Goal: Ask a question

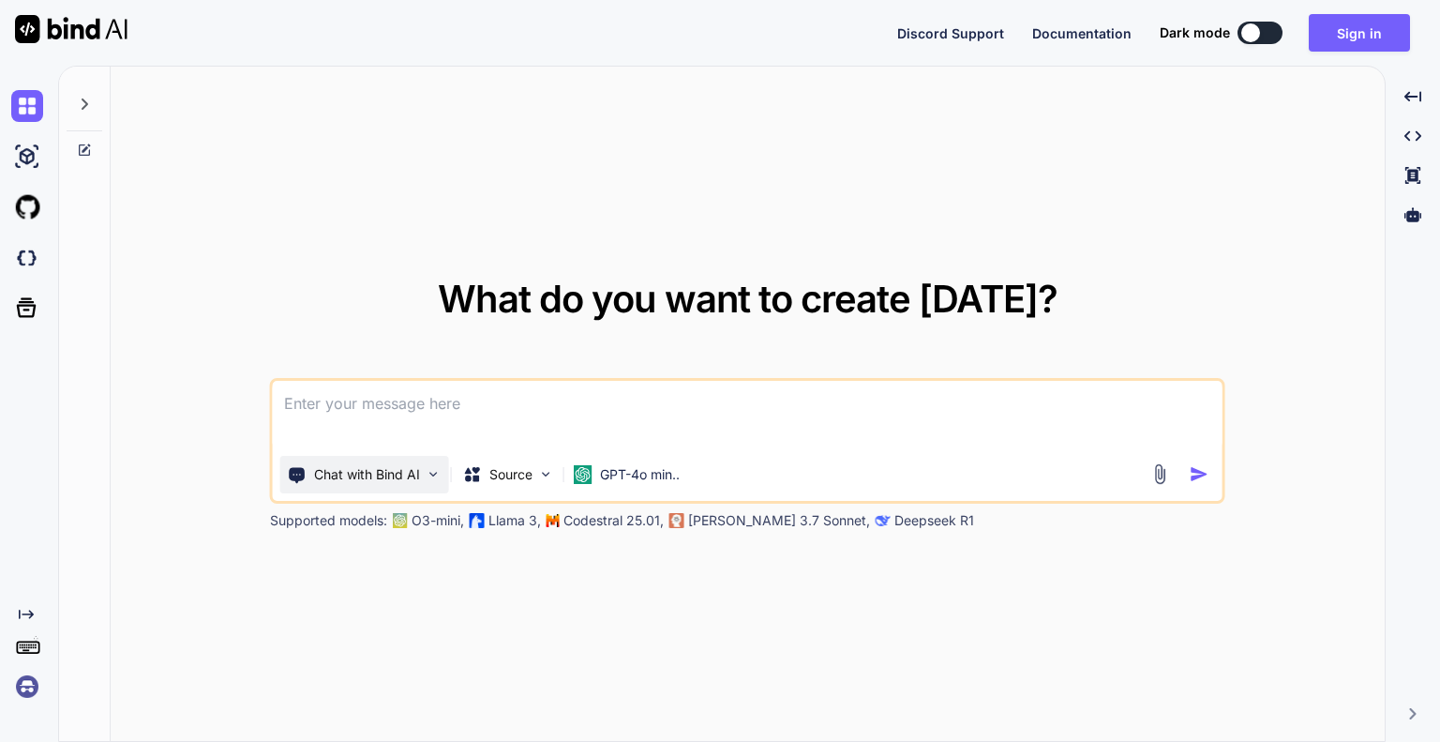
click at [431, 470] on img at bounding box center [434, 474] width 16 height 16
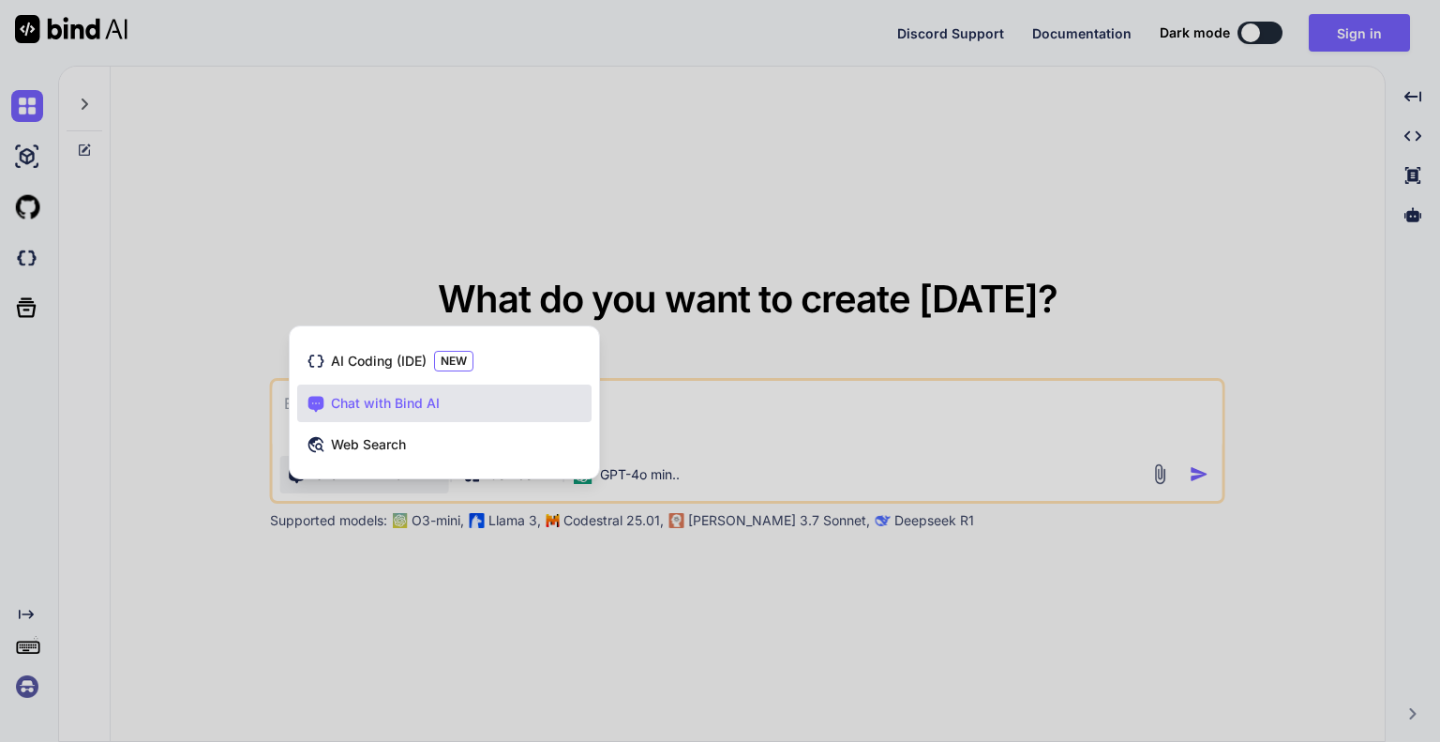
click at [526, 279] on div at bounding box center [720, 371] width 1440 height 742
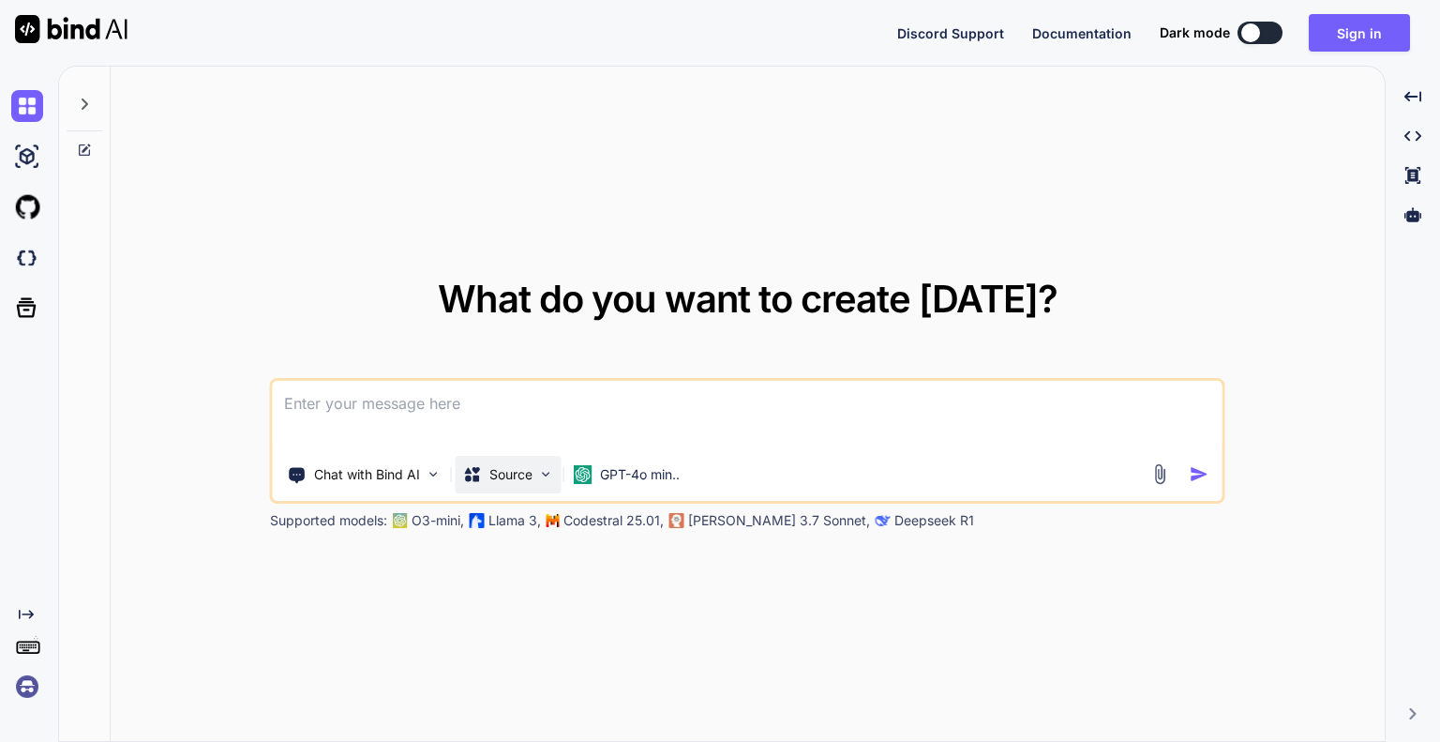
click at [539, 470] on img at bounding box center [546, 474] width 16 height 16
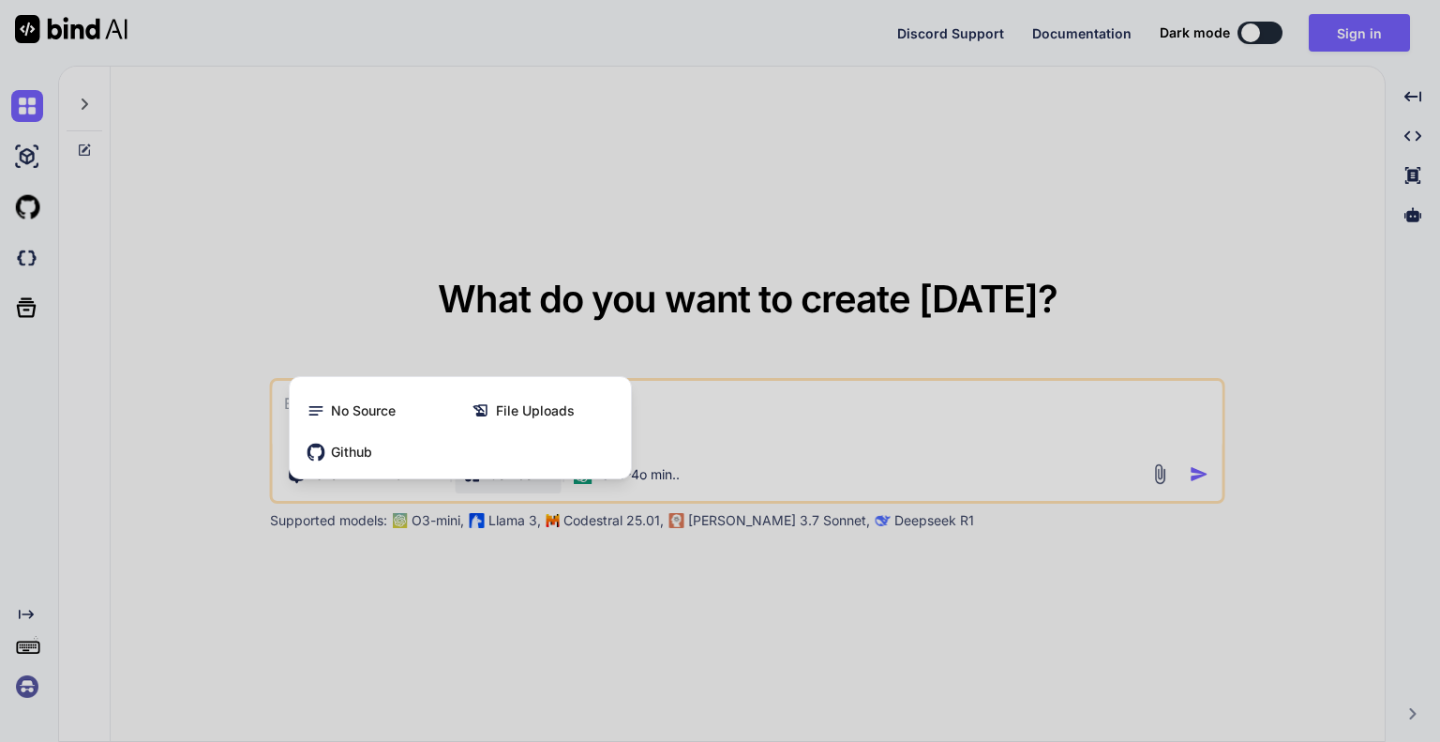
click at [821, 215] on div at bounding box center [720, 371] width 1440 height 742
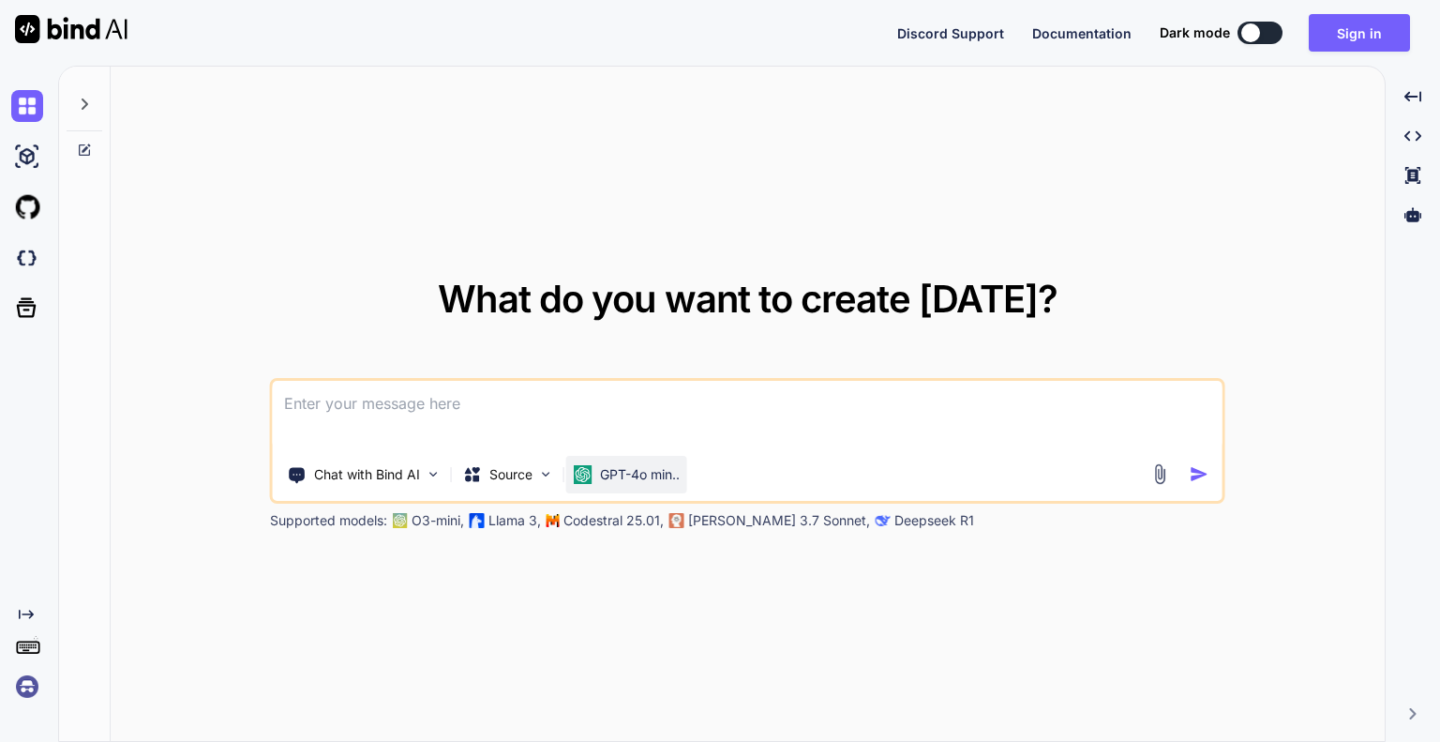
click at [678, 474] on p "GPT-4o min.." at bounding box center [640, 474] width 80 height 19
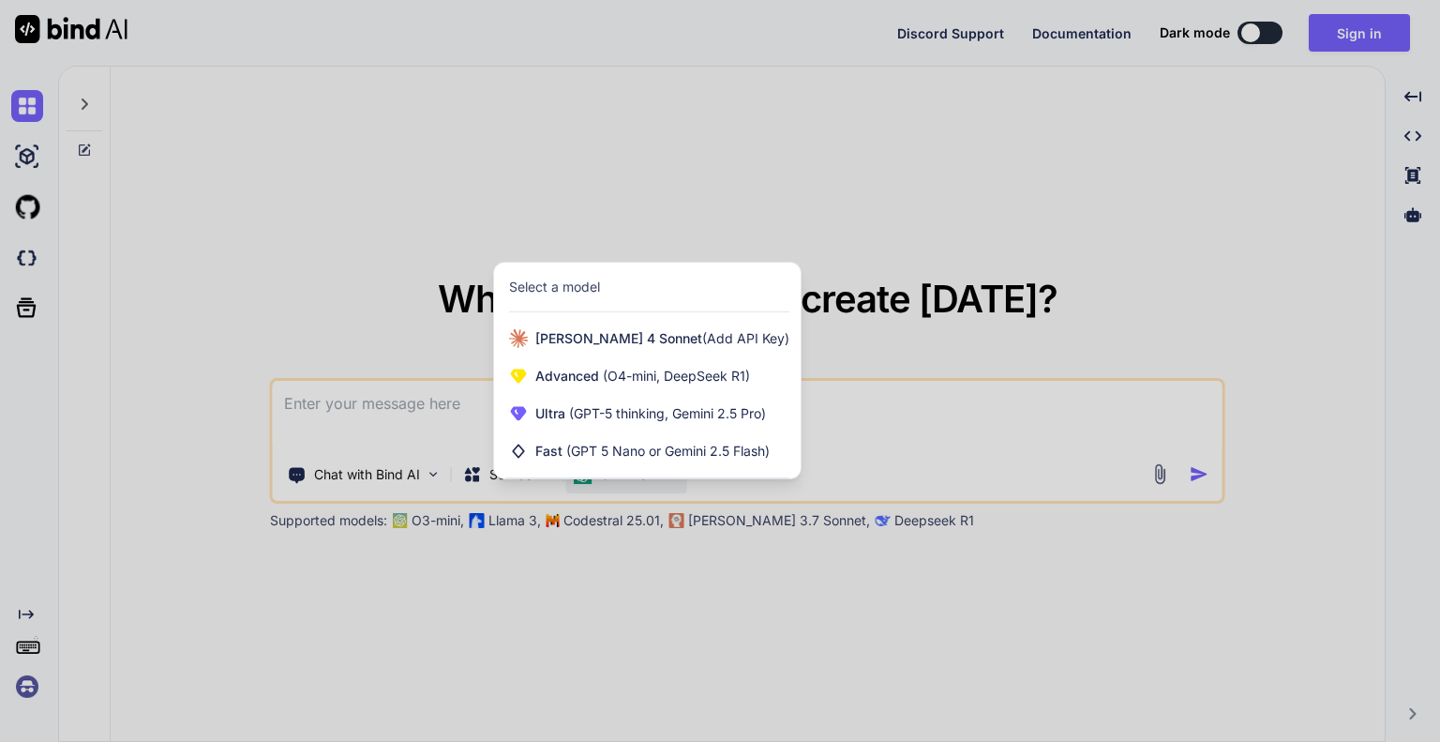
click at [848, 247] on div at bounding box center [720, 371] width 1440 height 742
type textarea "x"
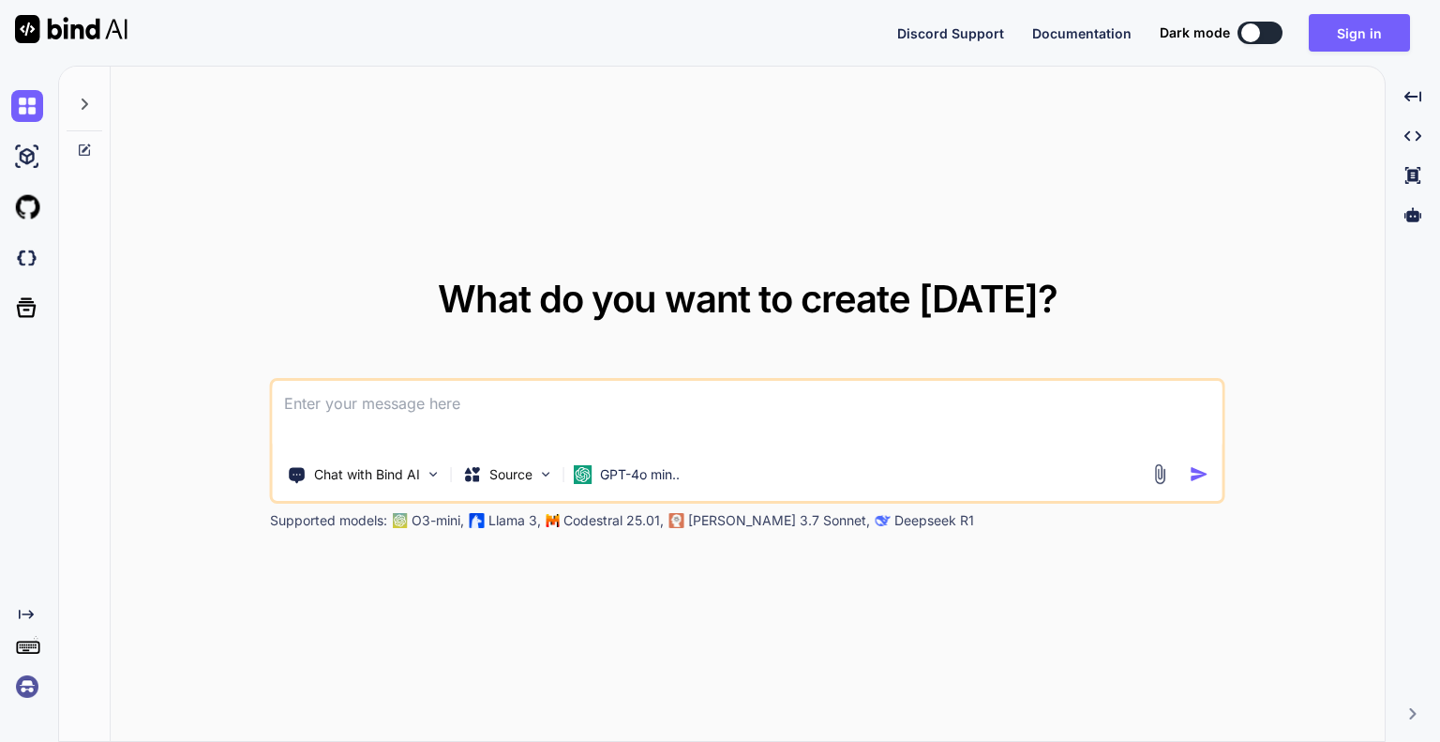
click at [1159, 472] on img at bounding box center [1161, 474] width 22 height 22
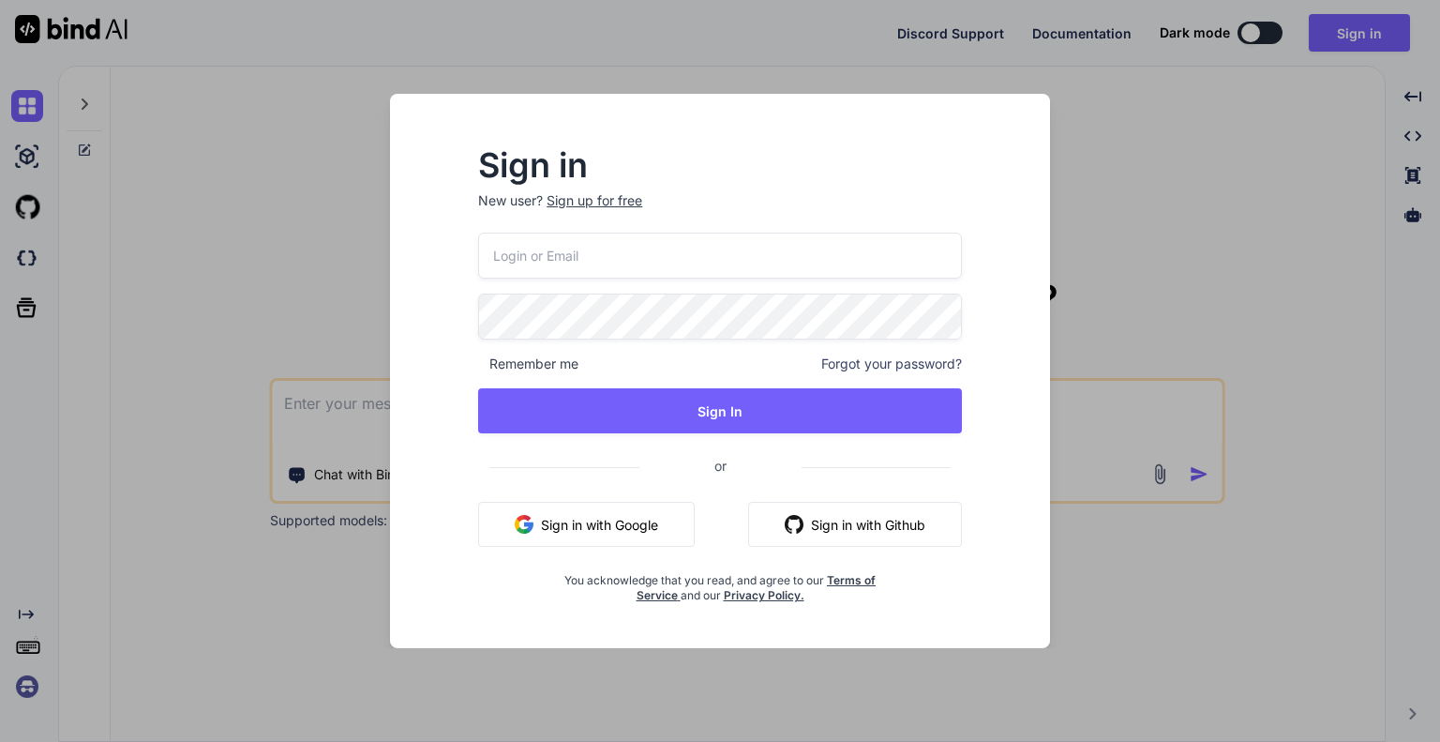
click at [1155, 292] on div "Sign in New user? Sign up for free Remember me Forgot your password? Sign In or…" at bounding box center [720, 371] width 1440 height 742
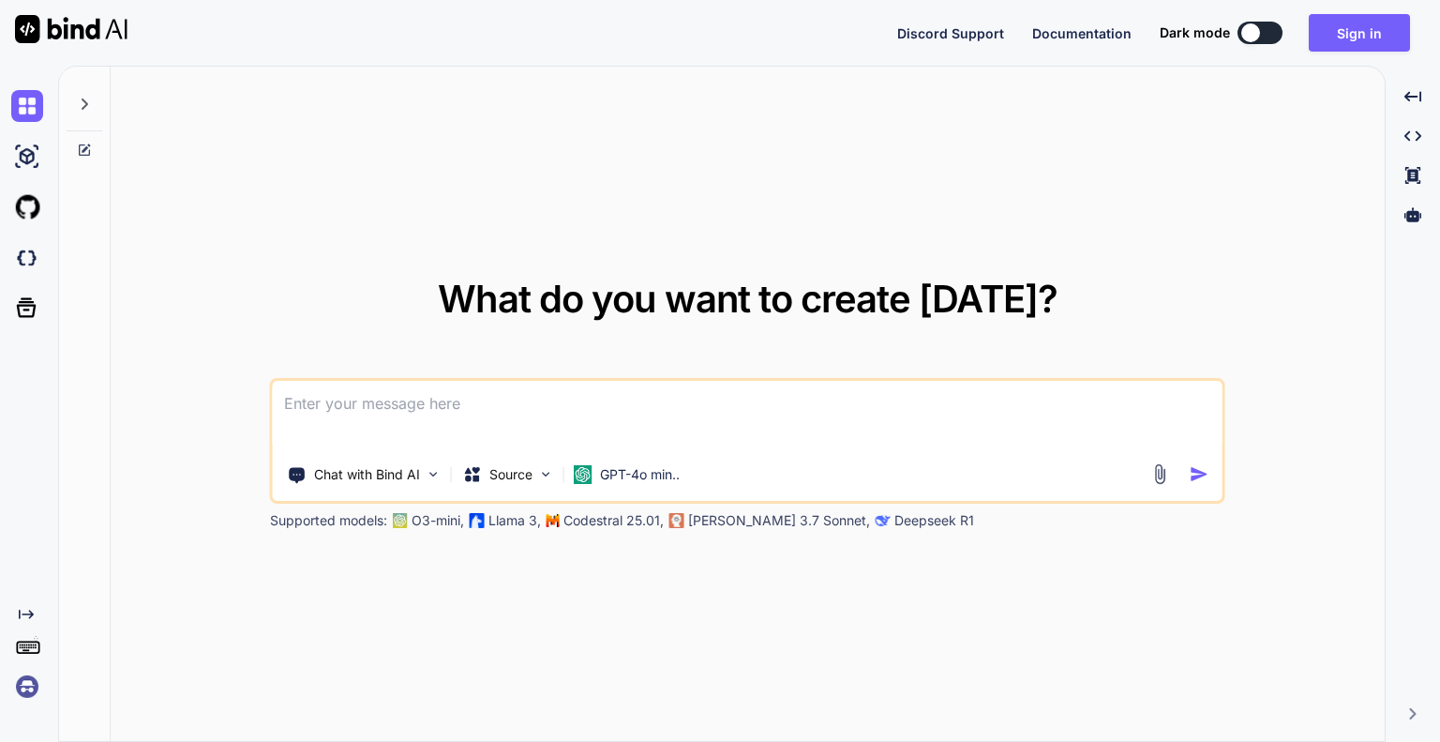
click at [1143, 474] on div "Chat with Bind AI Source GPT-4o min.." at bounding box center [711, 475] width 877 height 38
click at [1147, 471] on div "Chat with Bind AI Source GPT-4o min.." at bounding box center [711, 475] width 877 height 38
click at [1152, 471] on img at bounding box center [1161, 474] width 22 height 22
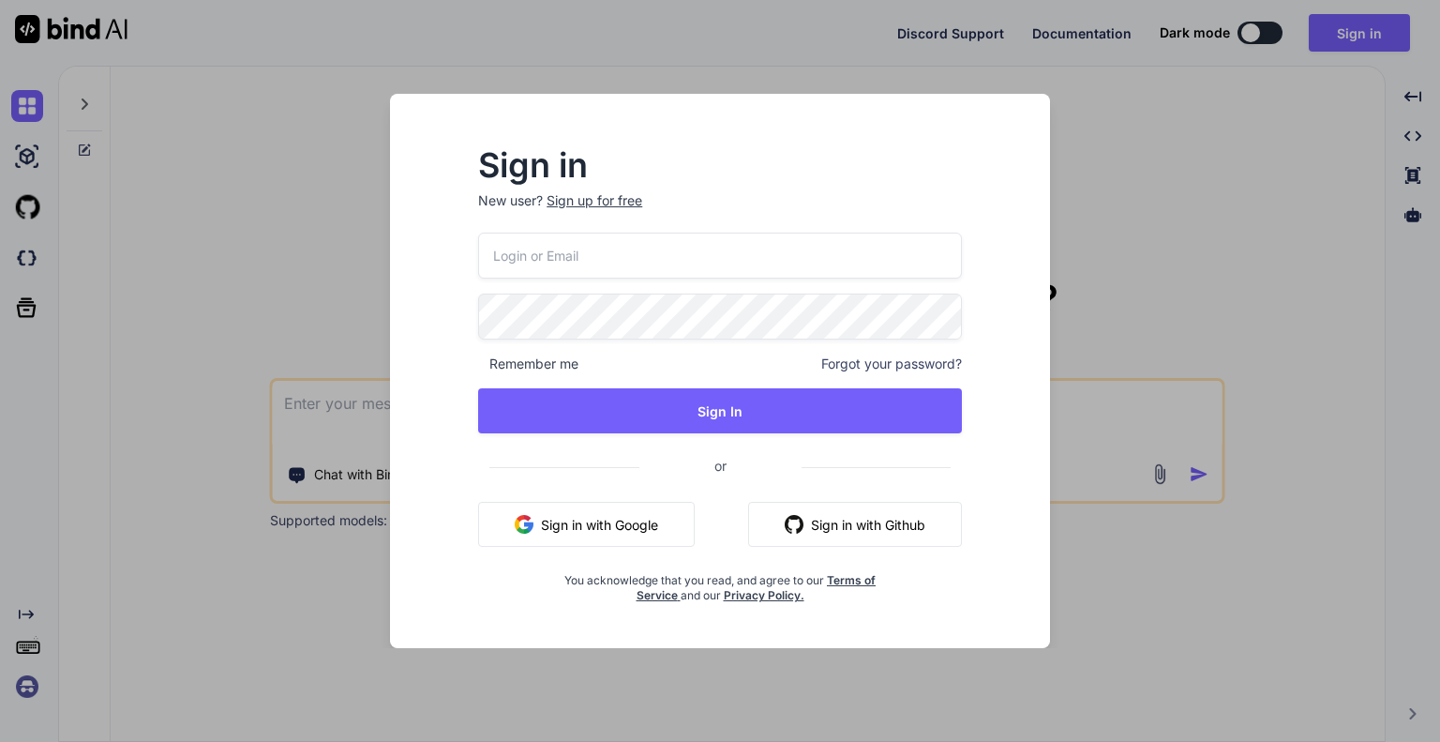
click at [1185, 119] on div "Sign in New user? Sign up for free Remember me Forgot your password? Sign In or…" at bounding box center [720, 371] width 1440 height 742
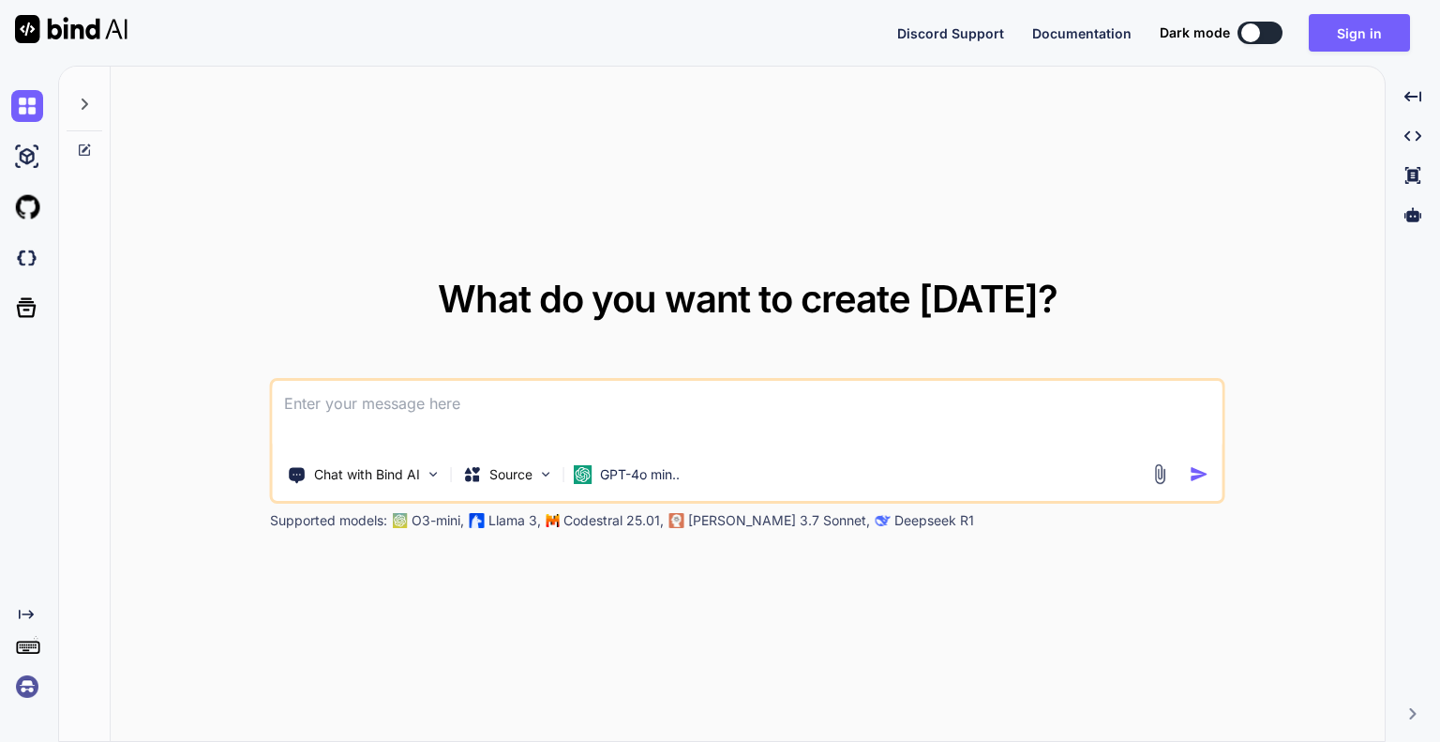
click at [744, 423] on textarea at bounding box center [748, 415] width 950 height 69
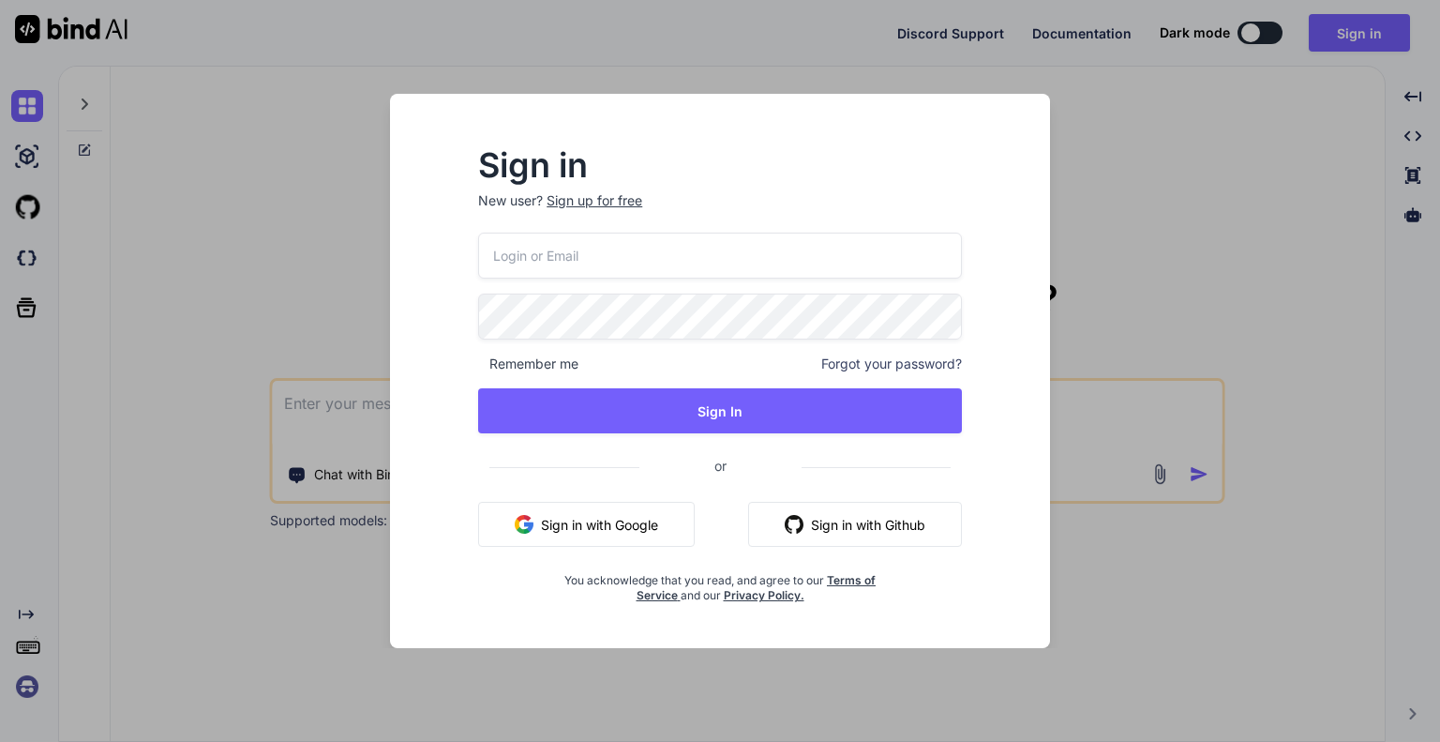
click at [276, 370] on div "Sign in New user? Sign up for free Remember me Forgot your password? Sign In or…" at bounding box center [720, 371] width 1440 height 742
